Goal: Feedback & Contribution: Leave review/rating

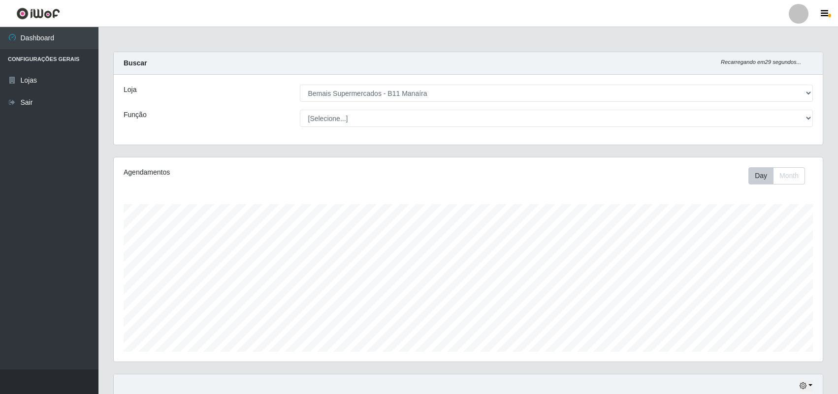
select select "409"
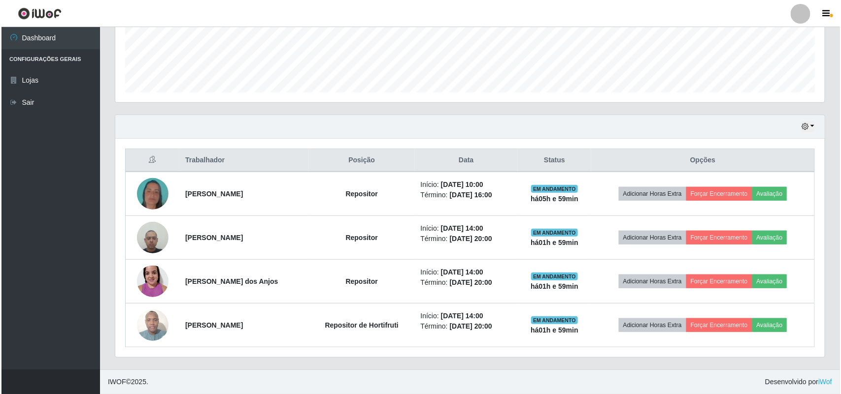
scroll to position [205, 709]
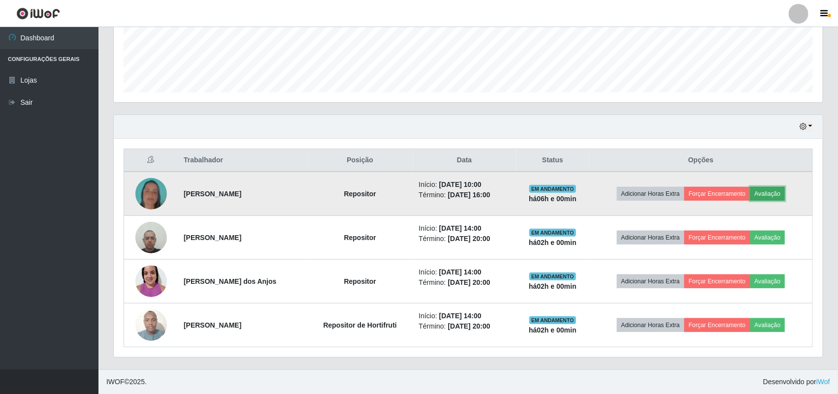
click at [777, 194] on button "Avaliação" at bounding box center [768, 194] width 35 height 14
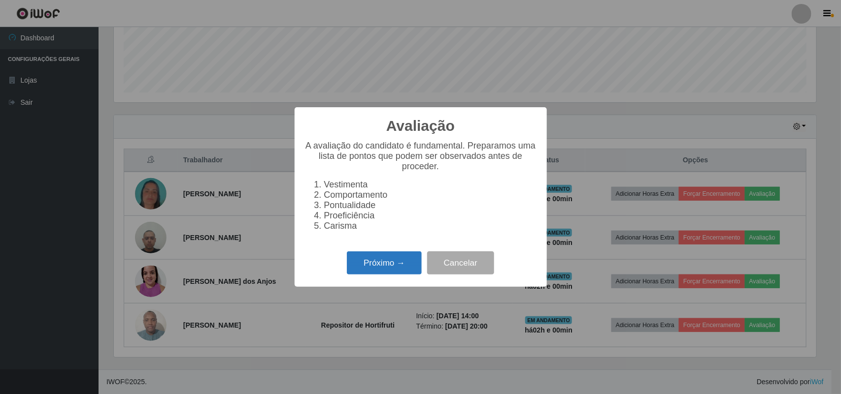
click at [383, 272] on button "Próximo →" at bounding box center [384, 263] width 75 height 23
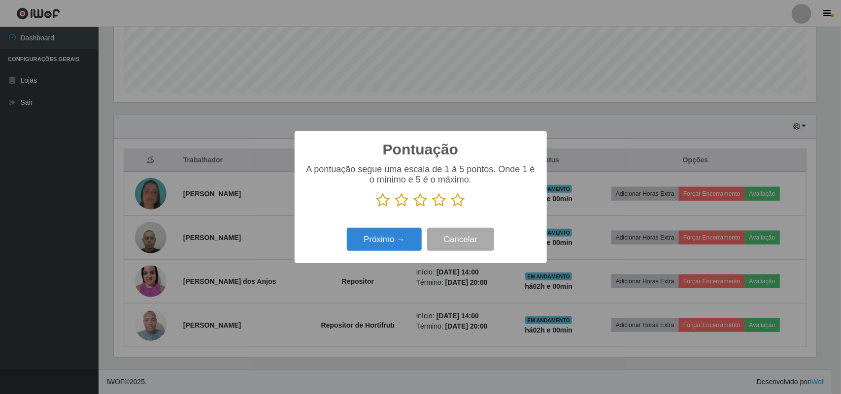
click at [468, 202] on p at bounding box center [420, 200] width 232 height 15
click at [461, 200] on icon at bounding box center [458, 200] width 14 height 15
click at [451, 208] on input "radio" at bounding box center [451, 208] width 0 height 0
click at [390, 244] on button "Próximo →" at bounding box center [384, 239] width 75 height 23
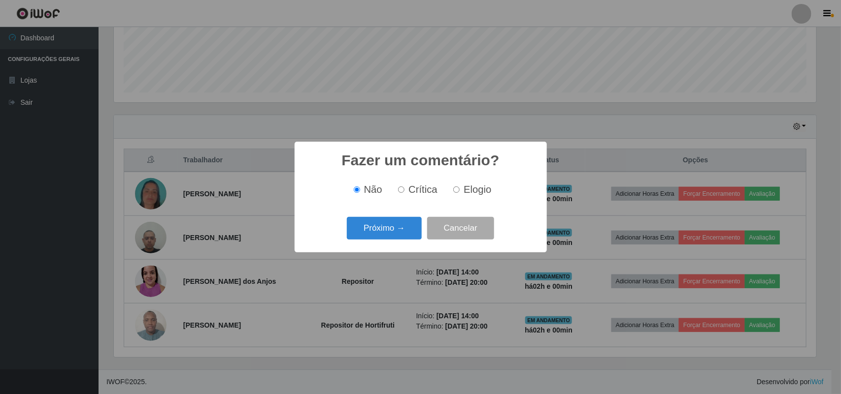
click at [469, 195] on span "Elogio" at bounding box center [477, 189] width 28 height 11
click at [459, 193] on input "Elogio" at bounding box center [456, 190] width 6 height 6
radio input "true"
click at [400, 232] on button "Próximo →" at bounding box center [384, 228] width 75 height 23
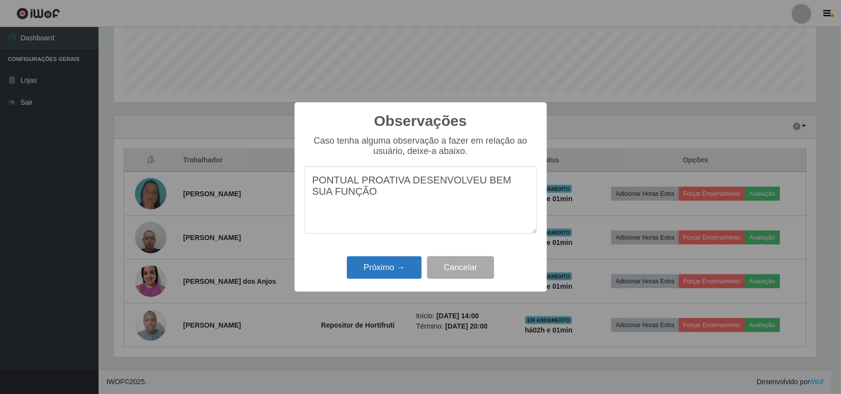
type textarea "PONTUAL PROATIVA DESENVOLVEU BEM SUA FUNÇÃO"
click at [371, 271] on button "Próximo →" at bounding box center [384, 268] width 75 height 23
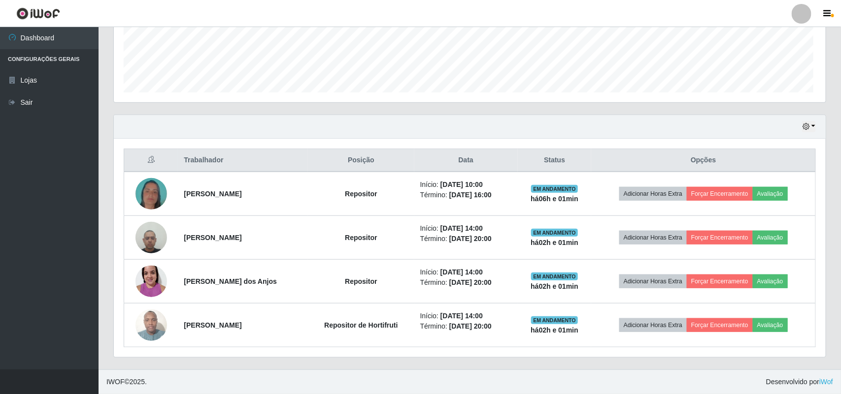
scroll to position [205, 709]
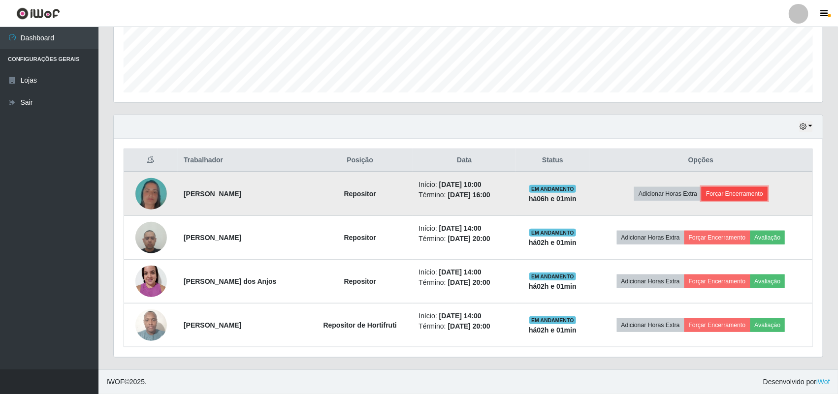
click at [735, 191] on button "Forçar Encerramento" at bounding box center [735, 194] width 66 height 14
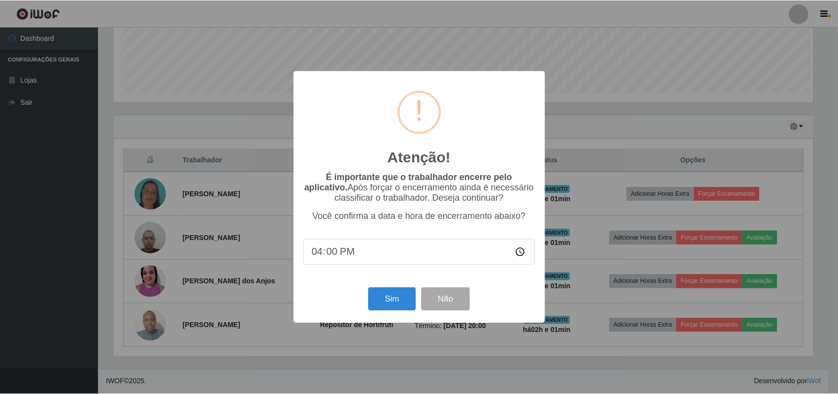
scroll to position [205, 702]
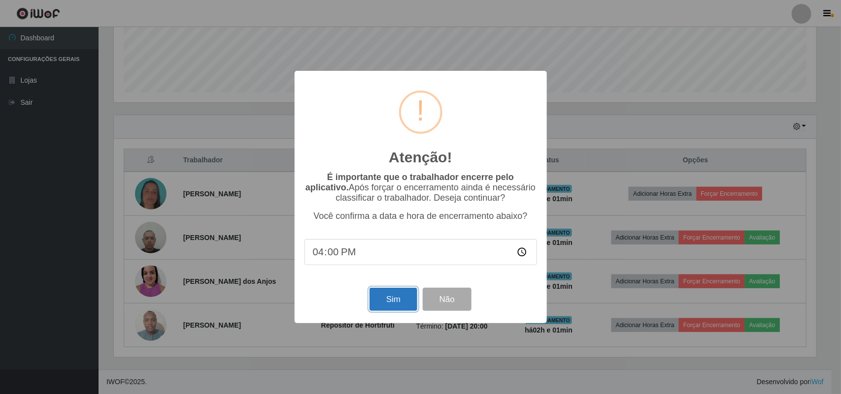
click at [377, 303] on button "Sim" at bounding box center [393, 299] width 48 height 23
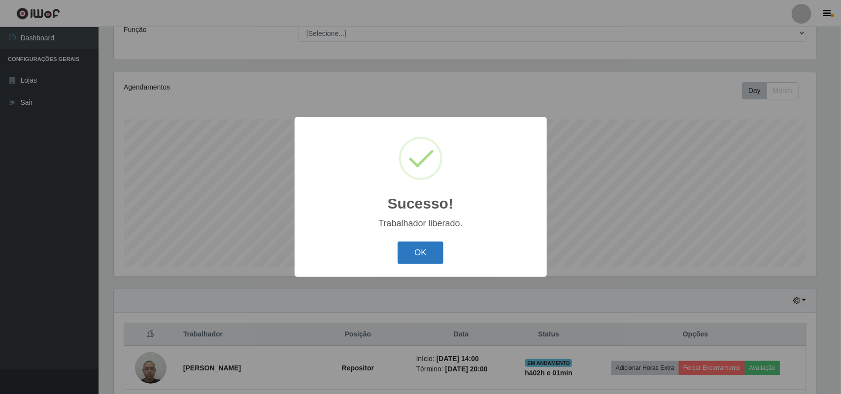
click at [425, 251] on button "OK" at bounding box center [420, 253] width 46 height 23
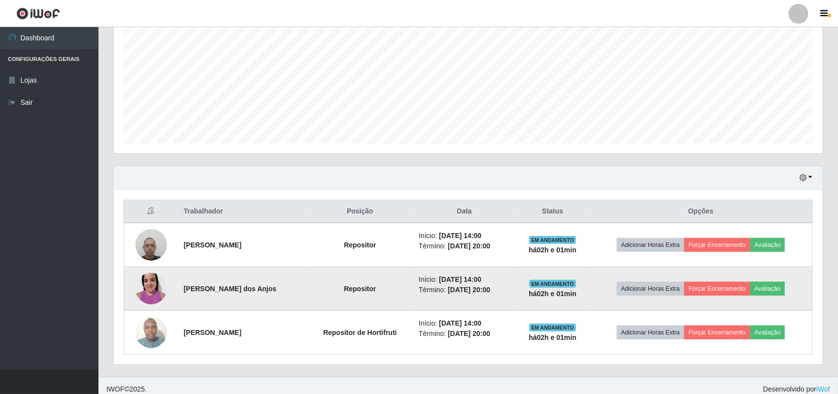
scroll to position [217, 0]
